Goal: Find contact information: Find contact information

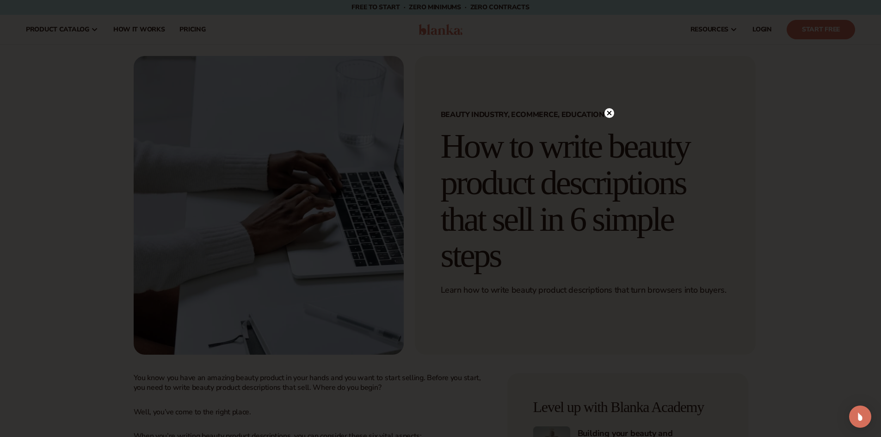
click at [607, 111] on circle at bounding box center [610, 113] width 10 height 10
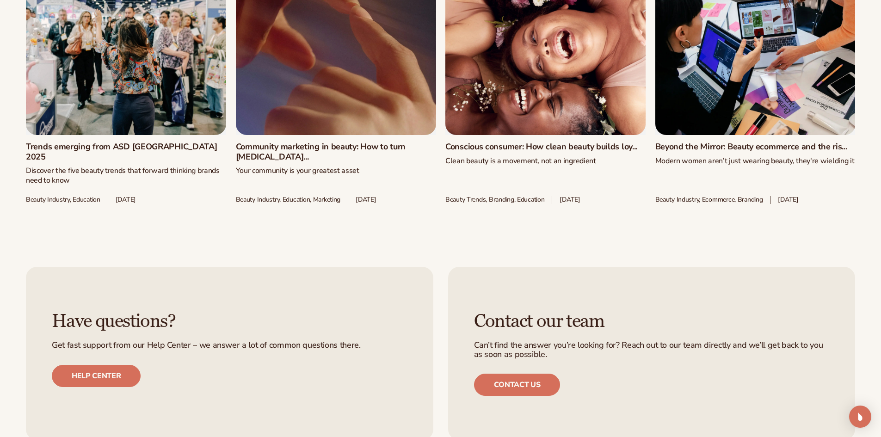
scroll to position [5026, 0]
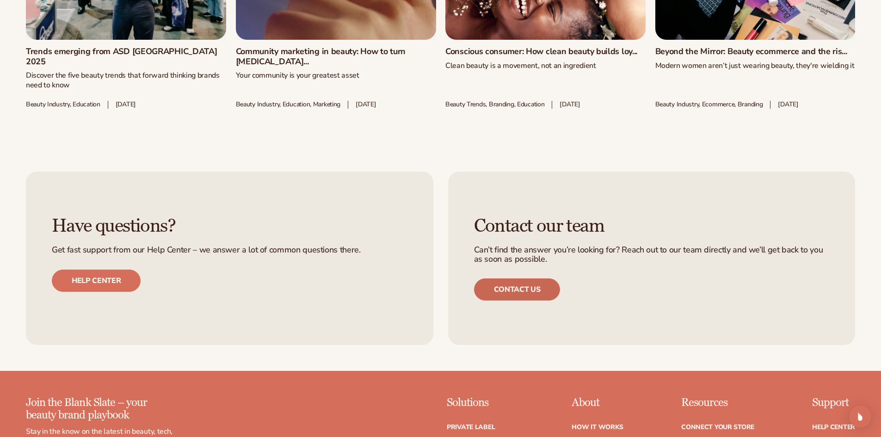
click at [547, 282] on link "Contact us" at bounding box center [517, 289] width 86 height 22
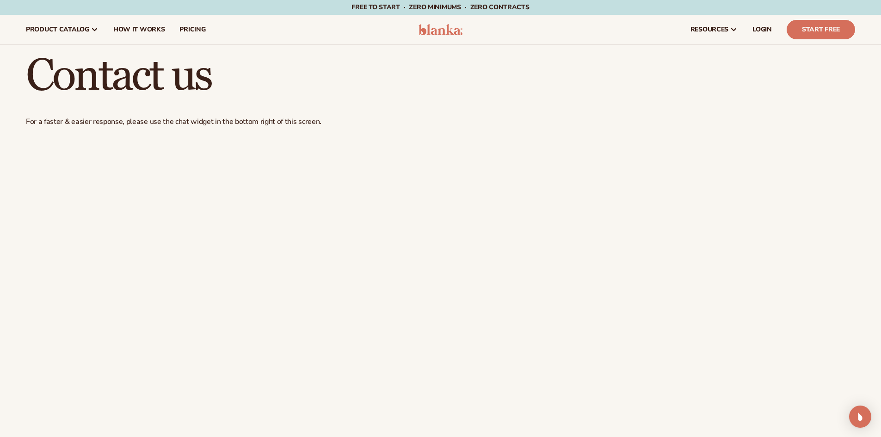
click at [439, 22] on header "Cart product catalog The Lab by [PERSON_NAME]" at bounding box center [440, 30] width 881 height 30
click at [440, 26] on img at bounding box center [441, 29] width 44 height 11
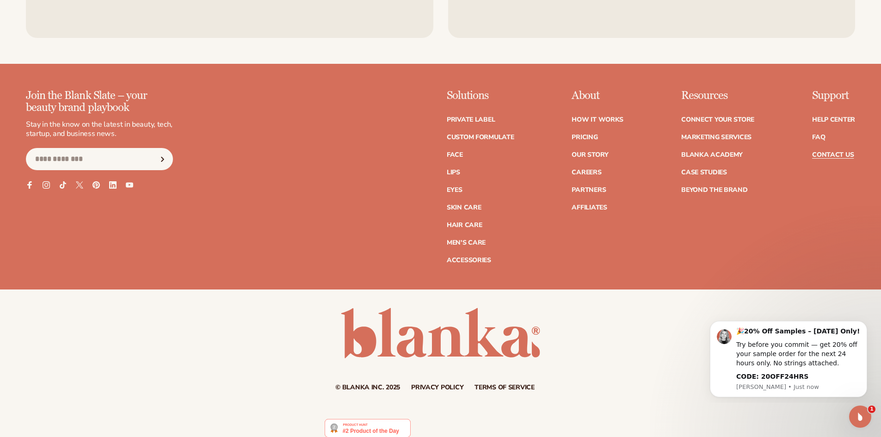
click at [836, 153] on link "Contact Us" at bounding box center [833, 155] width 42 height 6
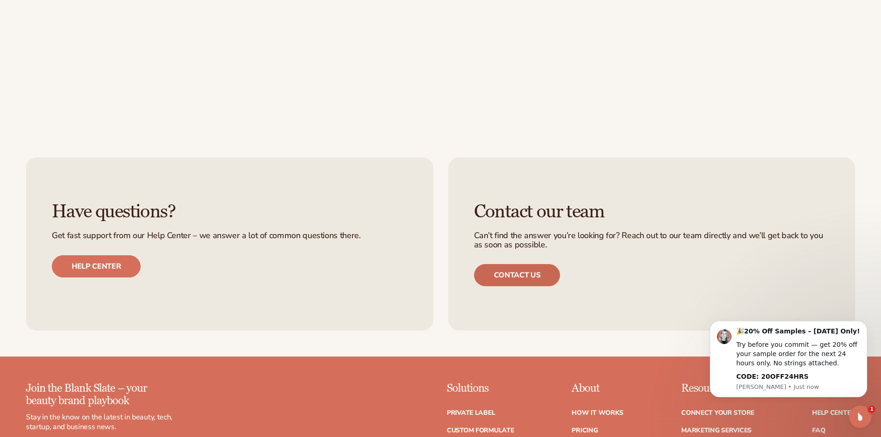
click at [544, 275] on link "Contact us" at bounding box center [517, 275] width 86 height 22
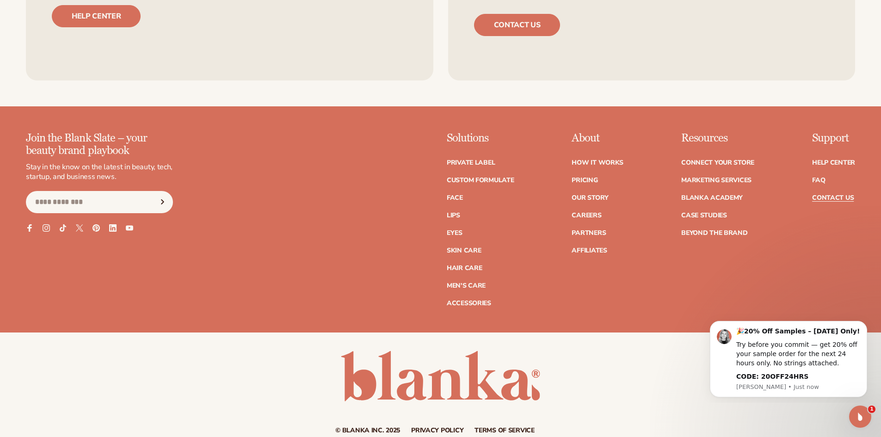
scroll to position [740, 0]
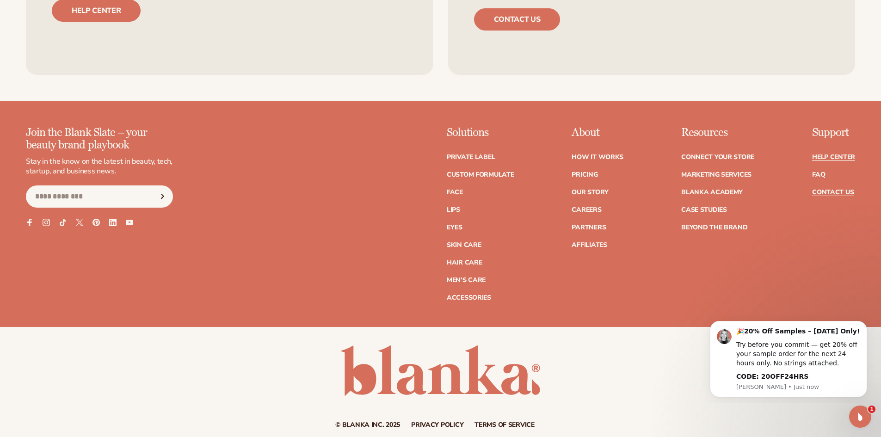
click at [830, 158] on link "Help Center" at bounding box center [833, 157] width 43 height 6
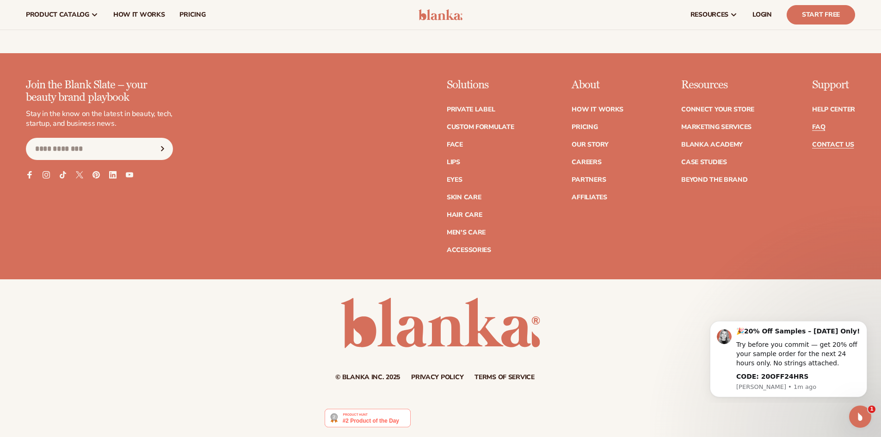
click at [816, 125] on link "FAQ" at bounding box center [818, 127] width 13 height 6
